Goal: Find specific page/section: Find specific page/section

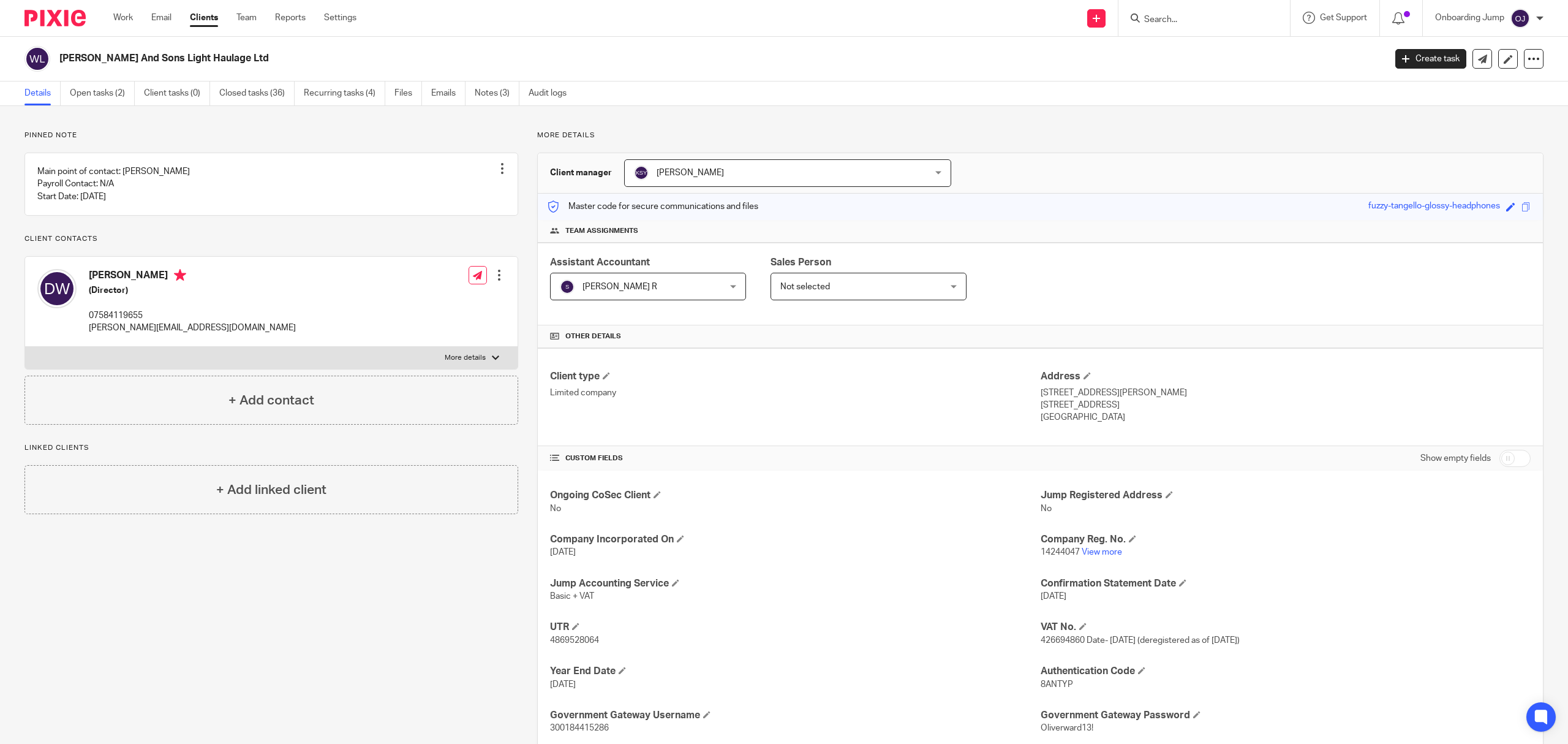
click at [1234, 32] on div at bounding box center [1204, 18] width 172 height 36
click at [1234, 20] on input "Search" at bounding box center [1198, 20] width 110 height 11
paste input "LONDON FIXING TESTING LTD"
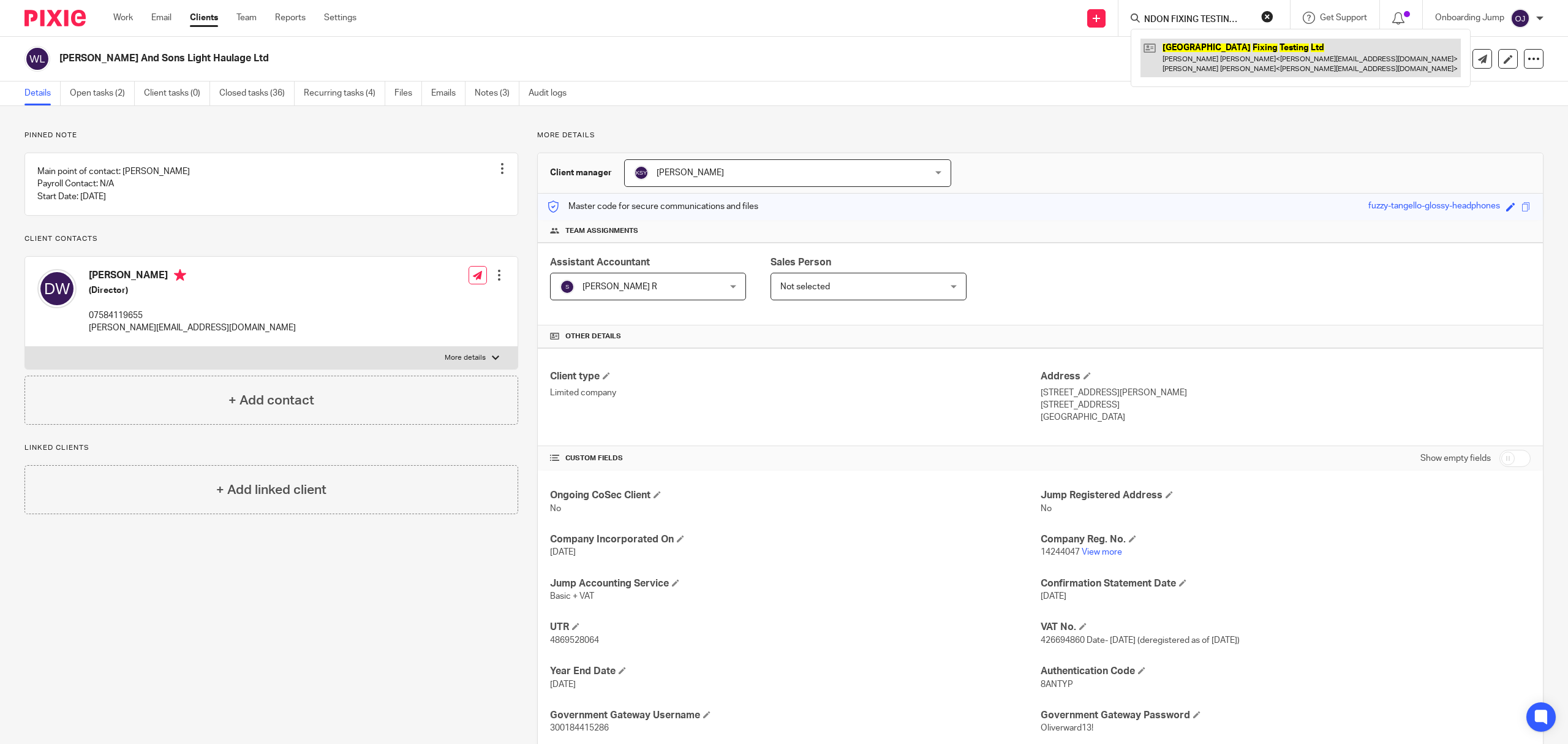
type input "LONDON FIXING TESTING LTD"
click at [1230, 59] on link at bounding box center [1300, 58] width 320 height 38
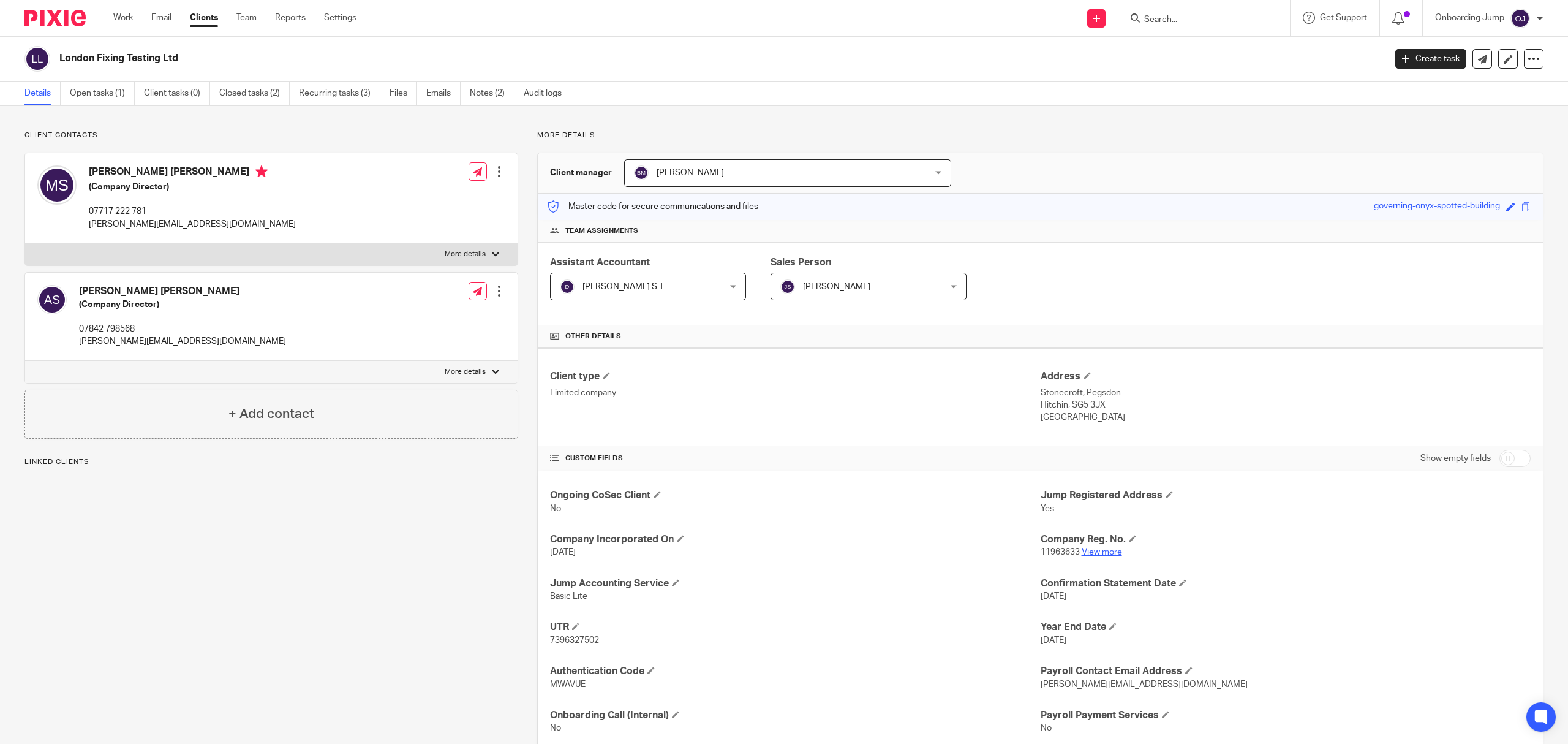
click at [1098, 552] on link "View more" at bounding box center [1102, 552] width 41 height 8
click at [1179, 18] on input "Search" at bounding box center [1198, 20] width 110 height 11
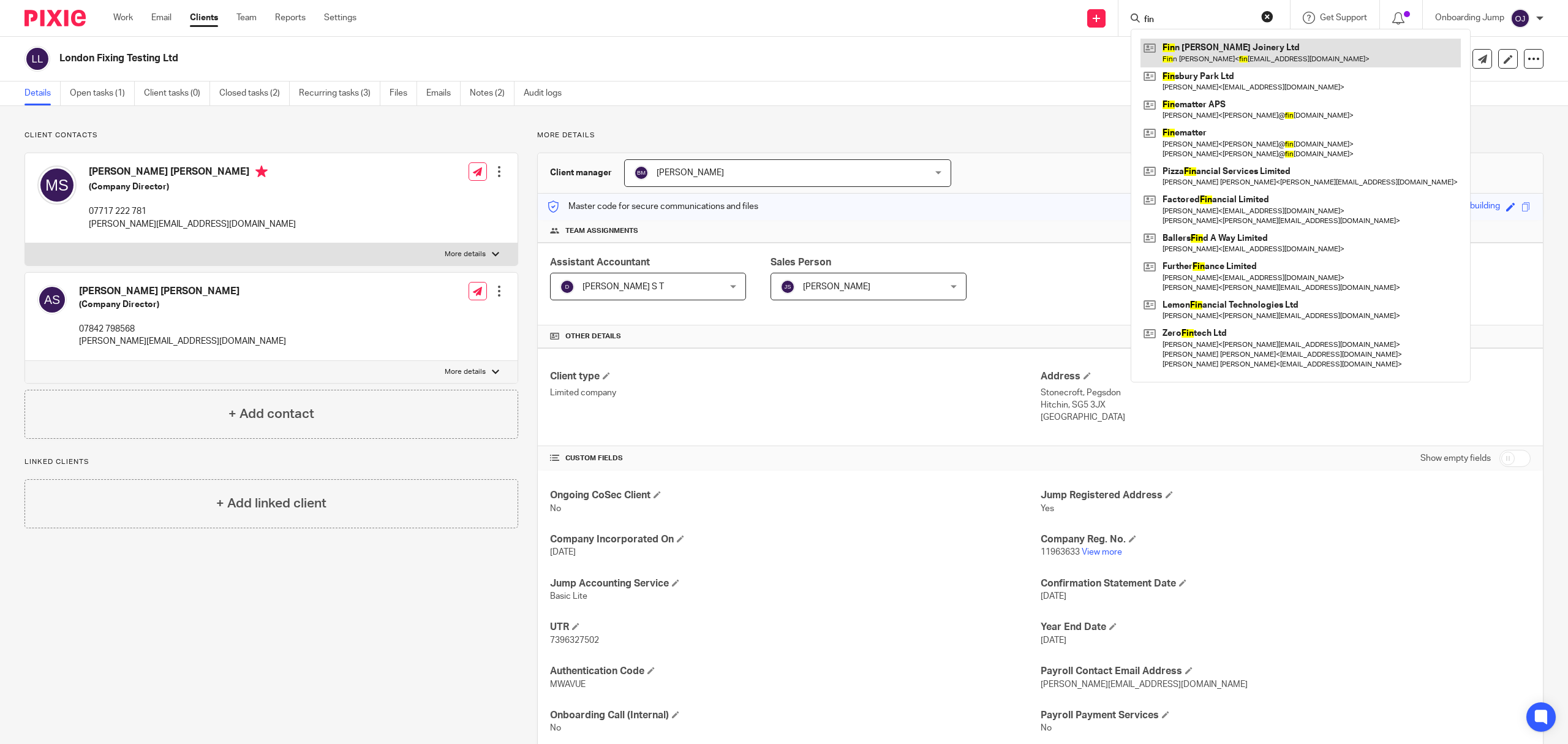
type input "fin"
click at [1191, 41] on link at bounding box center [1300, 53] width 320 height 28
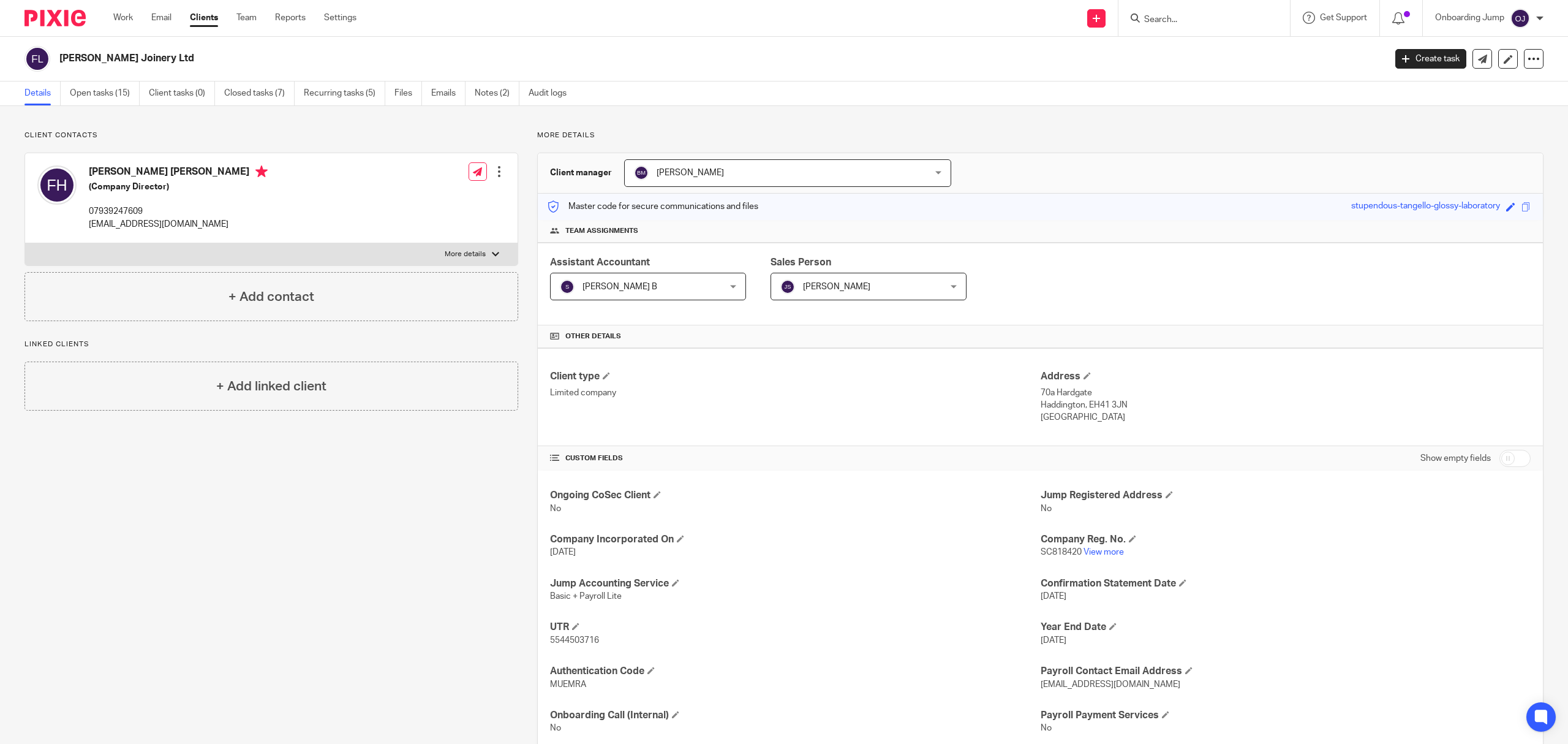
drag, startPoint x: 181, startPoint y: 51, endPoint x: 45, endPoint y: 53, distance: 136.0
click at [45, 53] on div "[PERSON_NAME] Joinery Ltd" at bounding box center [700, 59] width 1353 height 26
copy div "[PERSON_NAME] Joinery Ltd"
